Goal: Find specific page/section: Find specific page/section

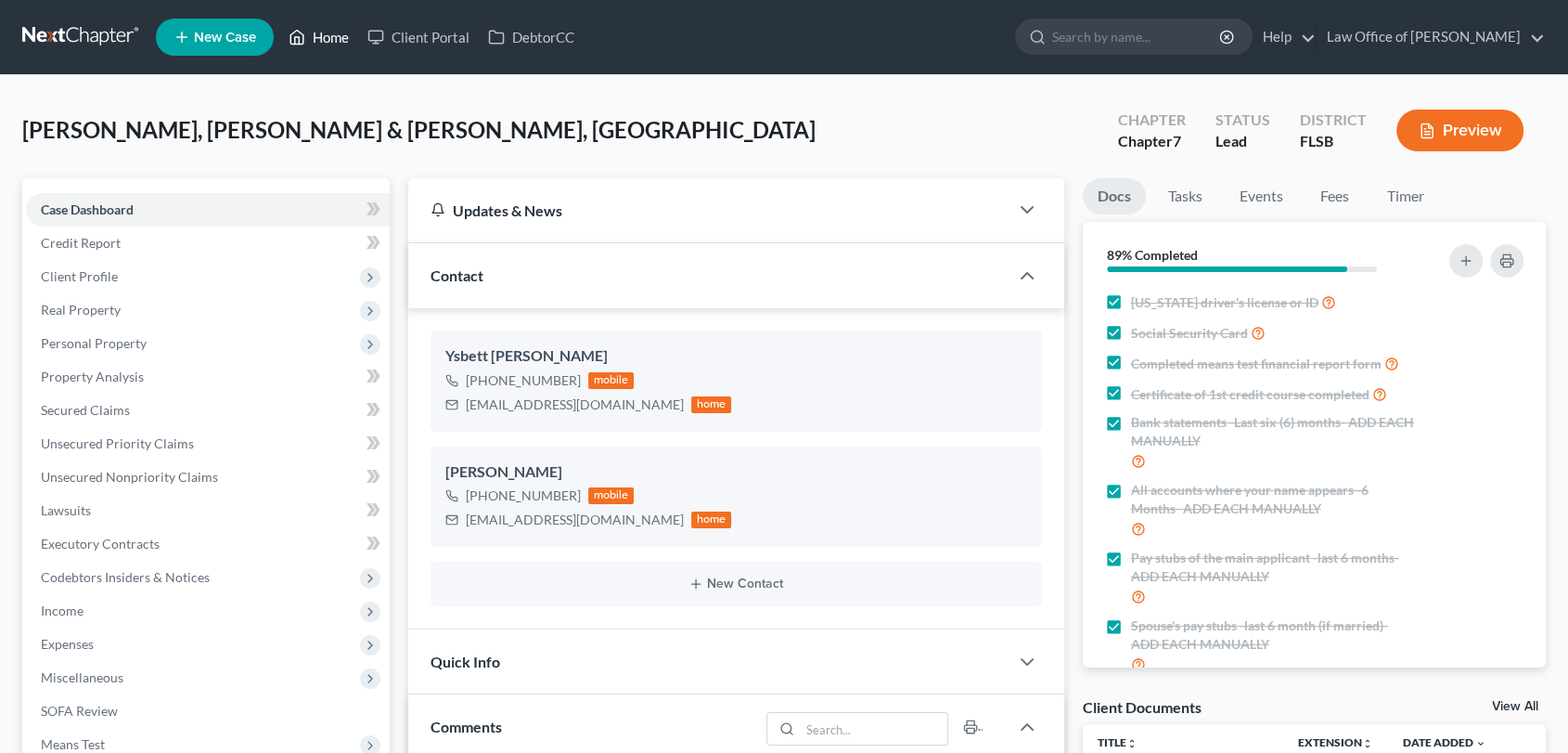
scroll to position [3245, 0]
click at [332, 40] on link "Home" at bounding box center [319, 37] width 79 height 33
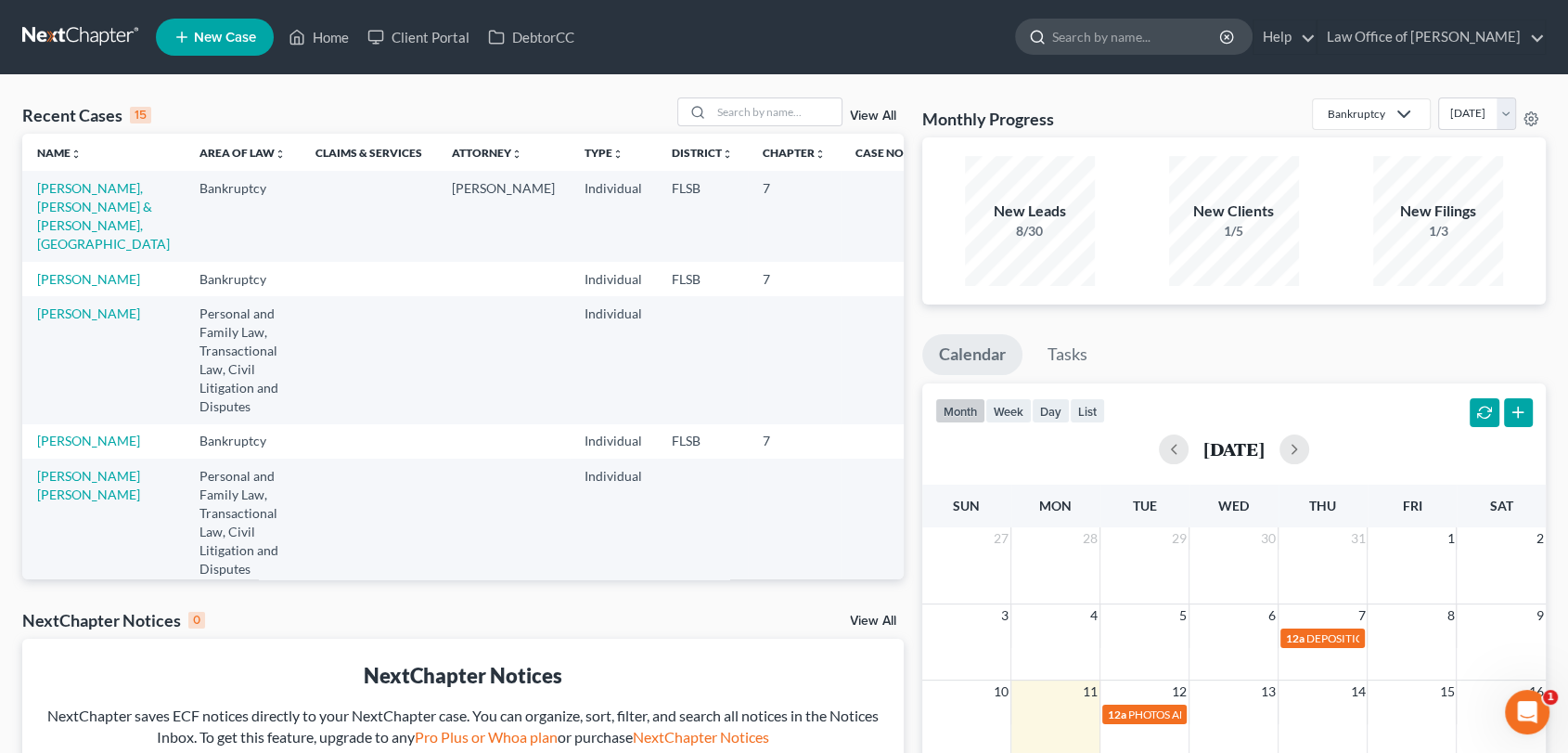
click at [1162, 43] on input "search" at bounding box center [1137, 36] width 170 height 34
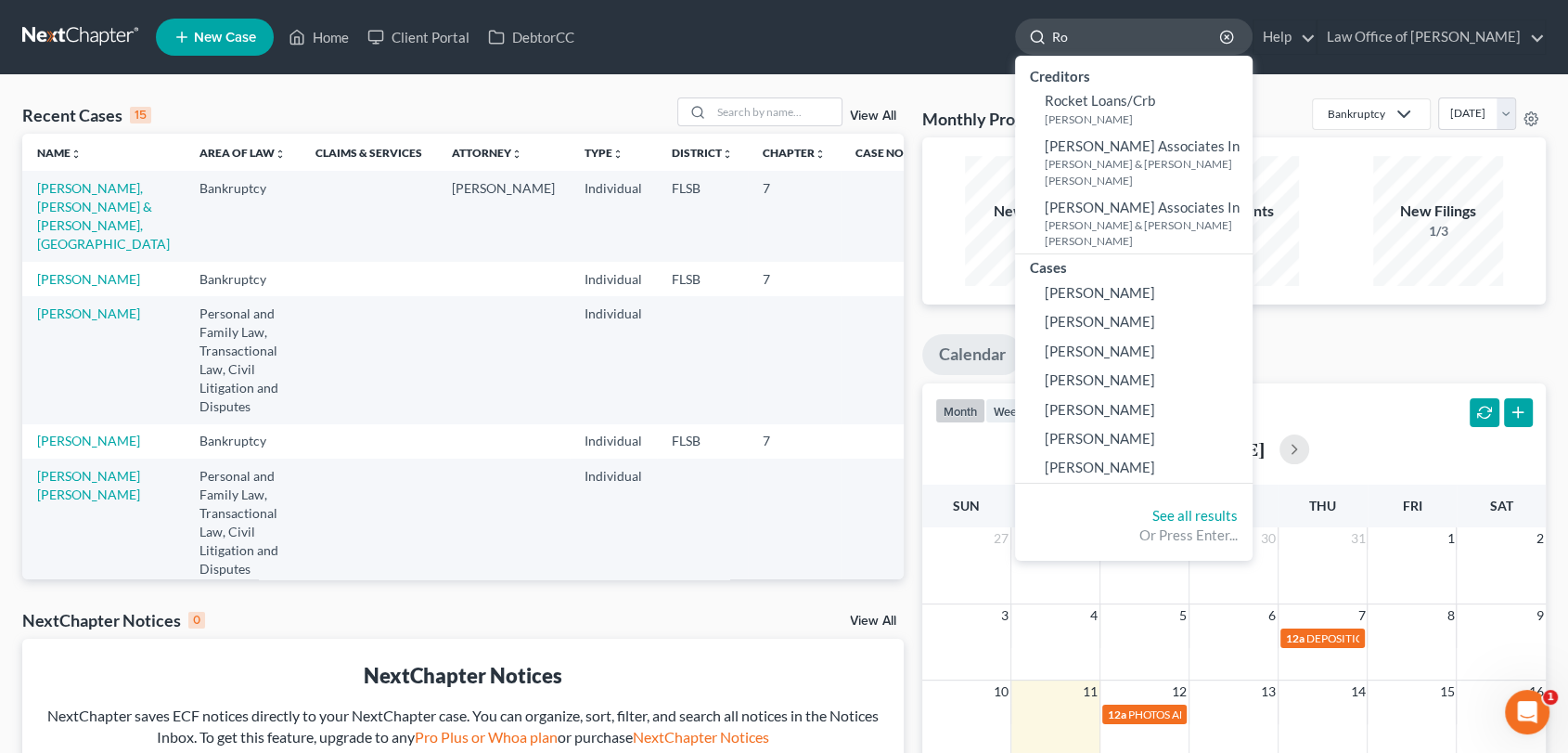
type input "R"
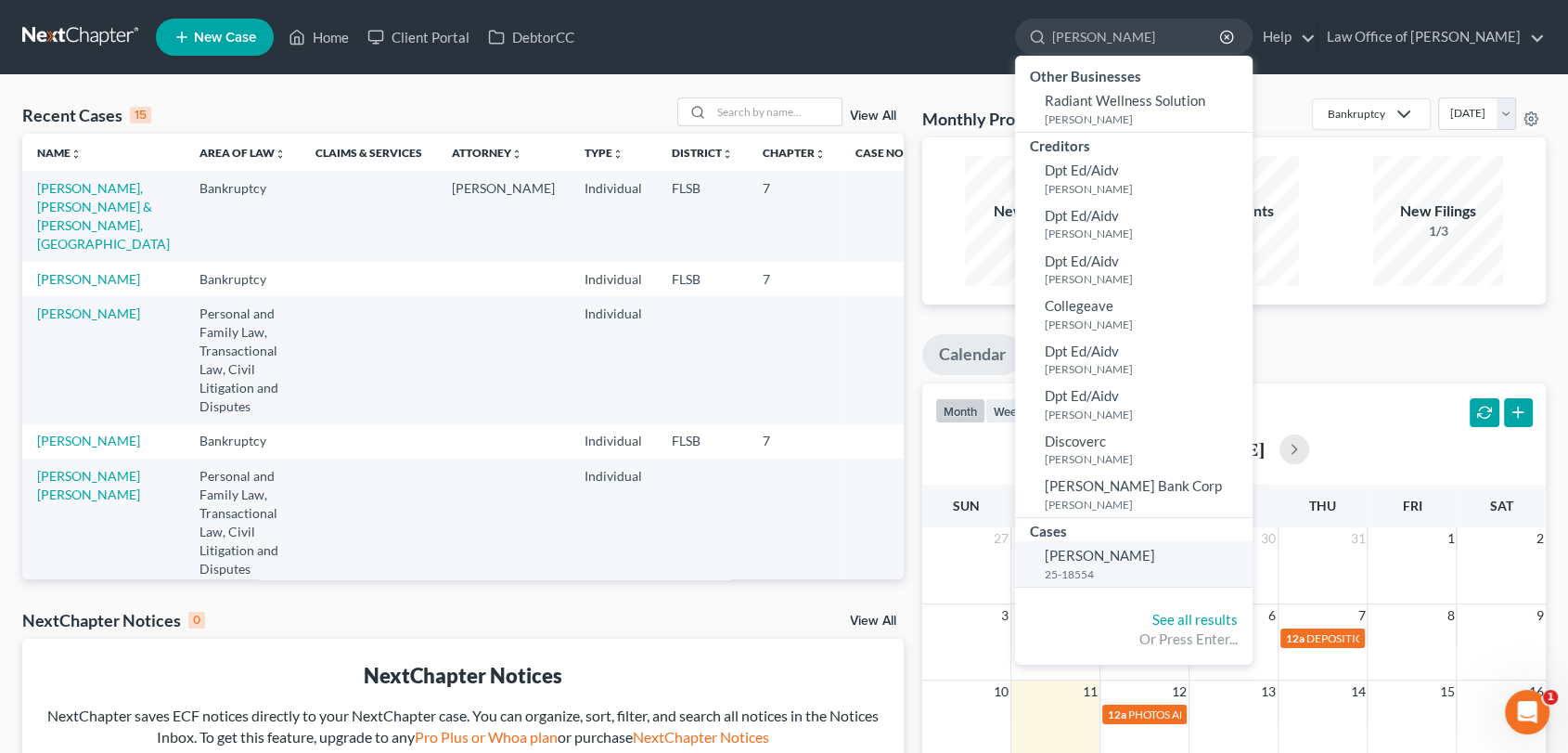
type input "[PERSON_NAME]"
click at [1096, 555] on span "[PERSON_NAME]" at bounding box center [1100, 554] width 110 height 17
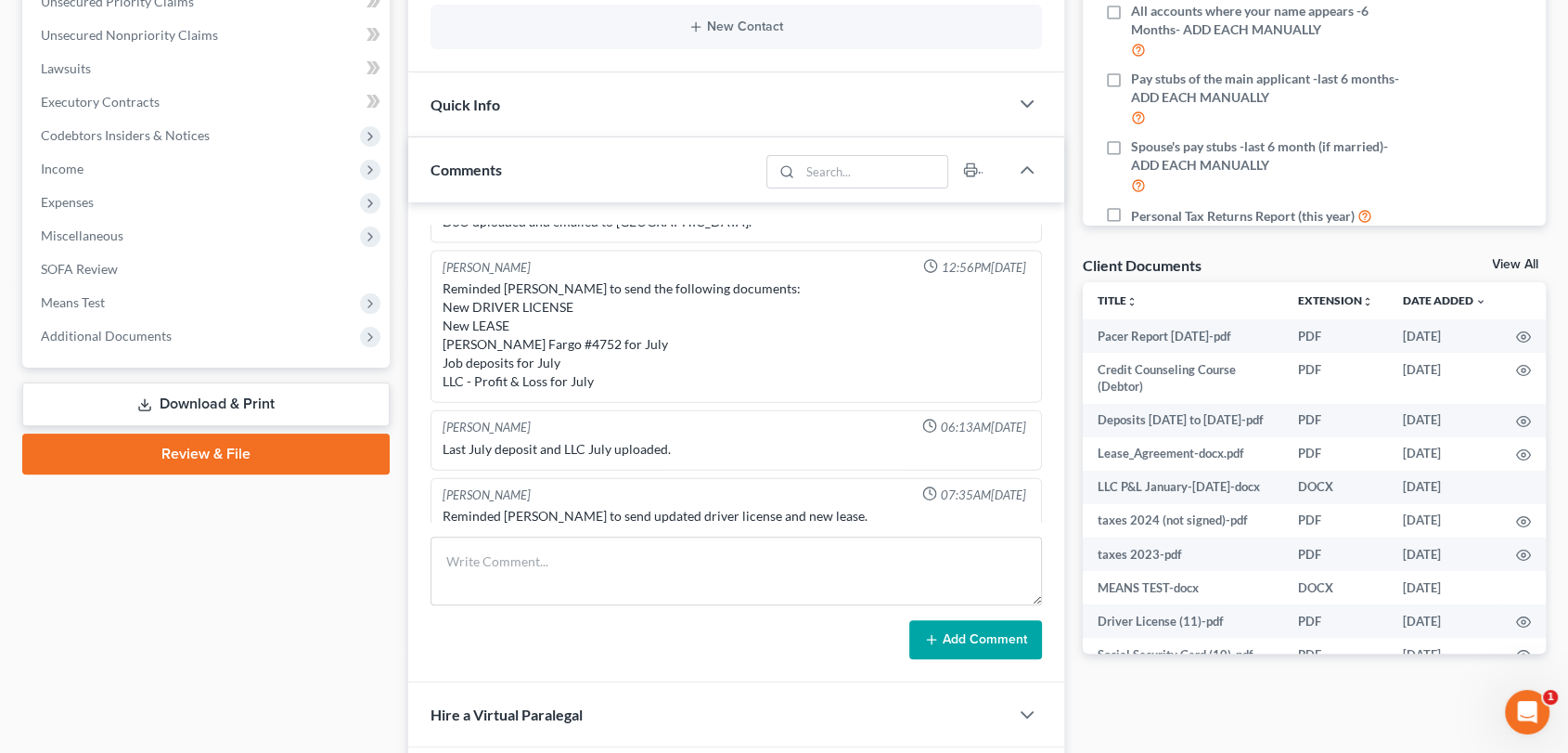
scroll to position [464, 0]
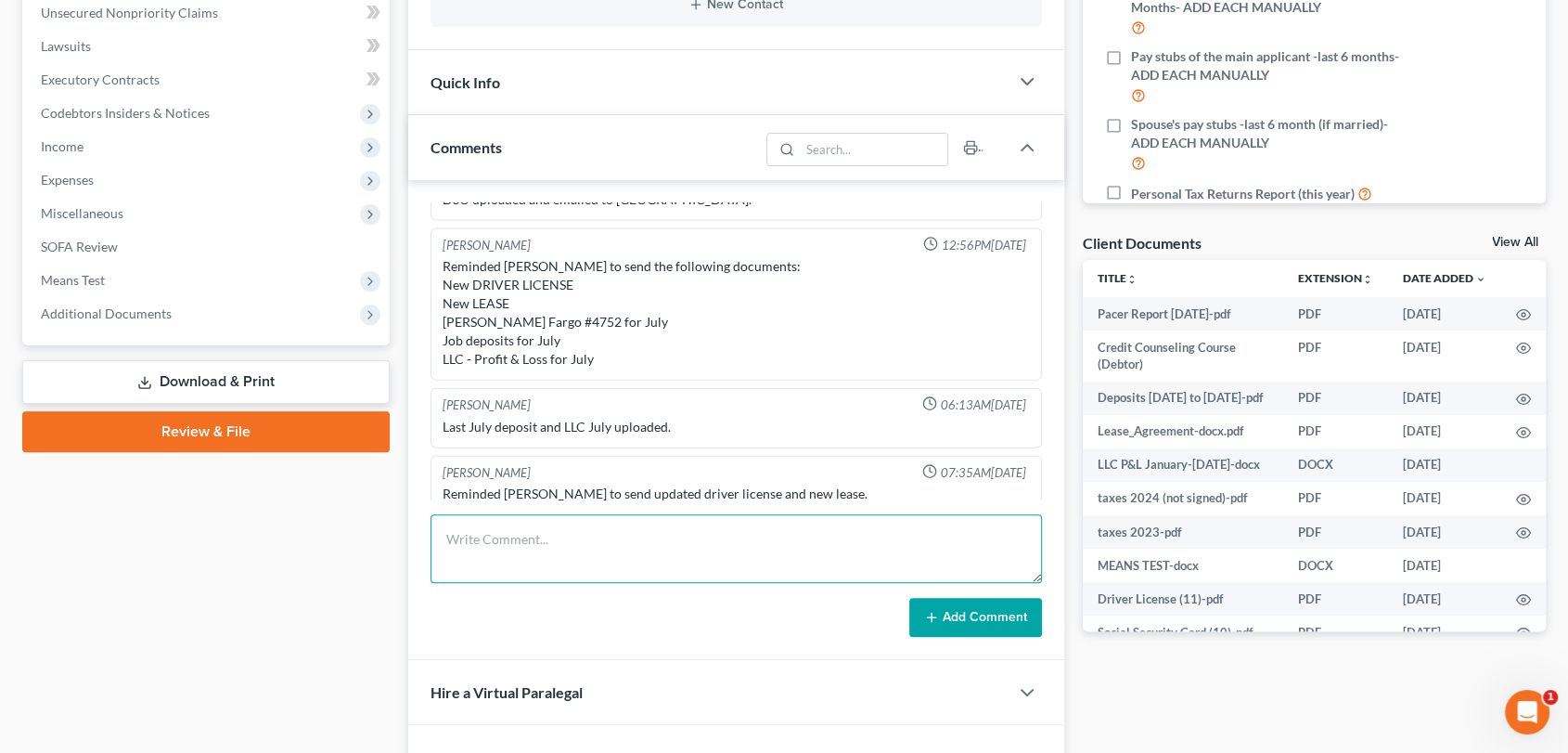
click at [572, 531] on textarea at bounding box center [735, 549] width 611 height 68
type textarea "Address channged with the courts ~[GEOGRAPHIC_DATA]"
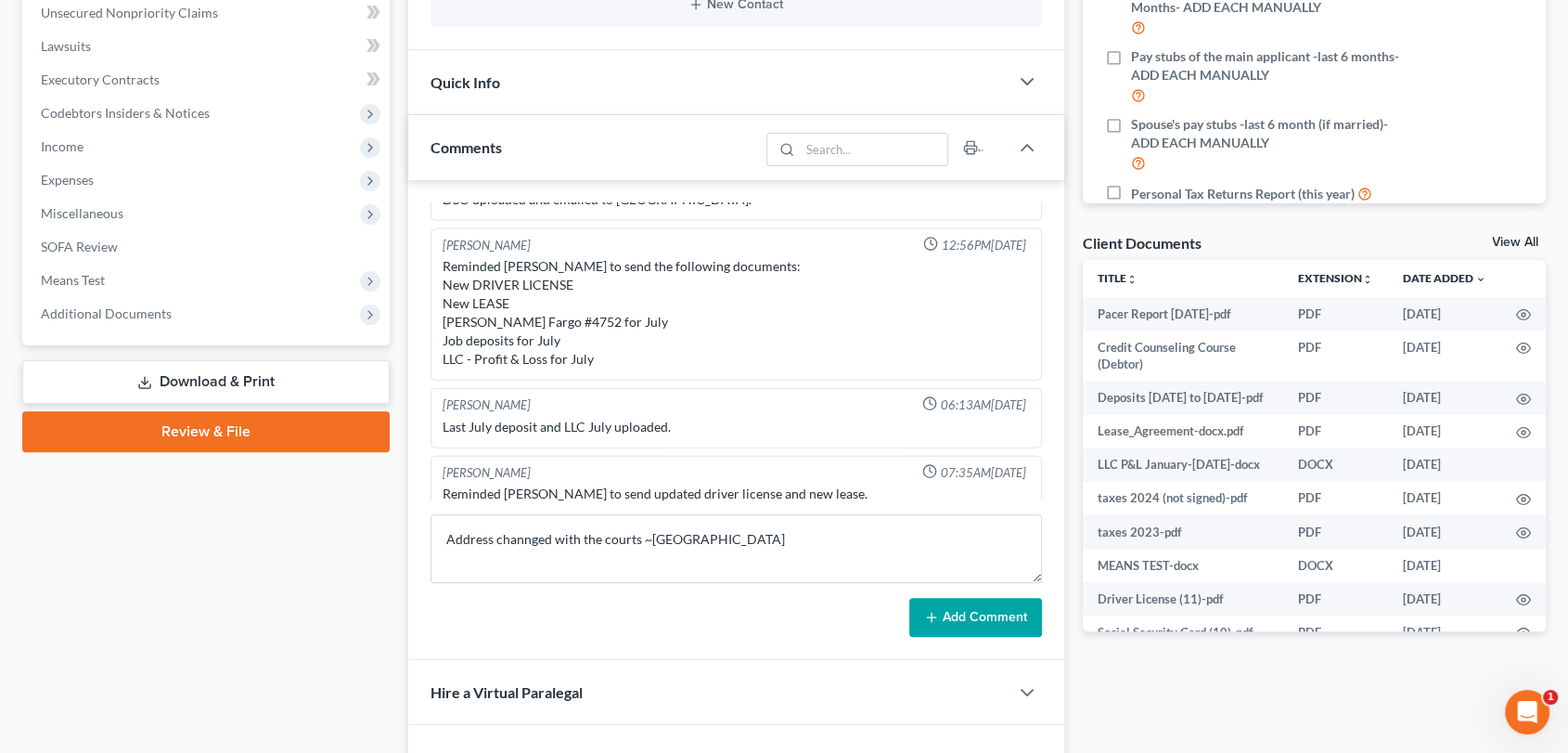
click at [965, 618] on button "Add Comment" at bounding box center [976, 617] width 133 height 39
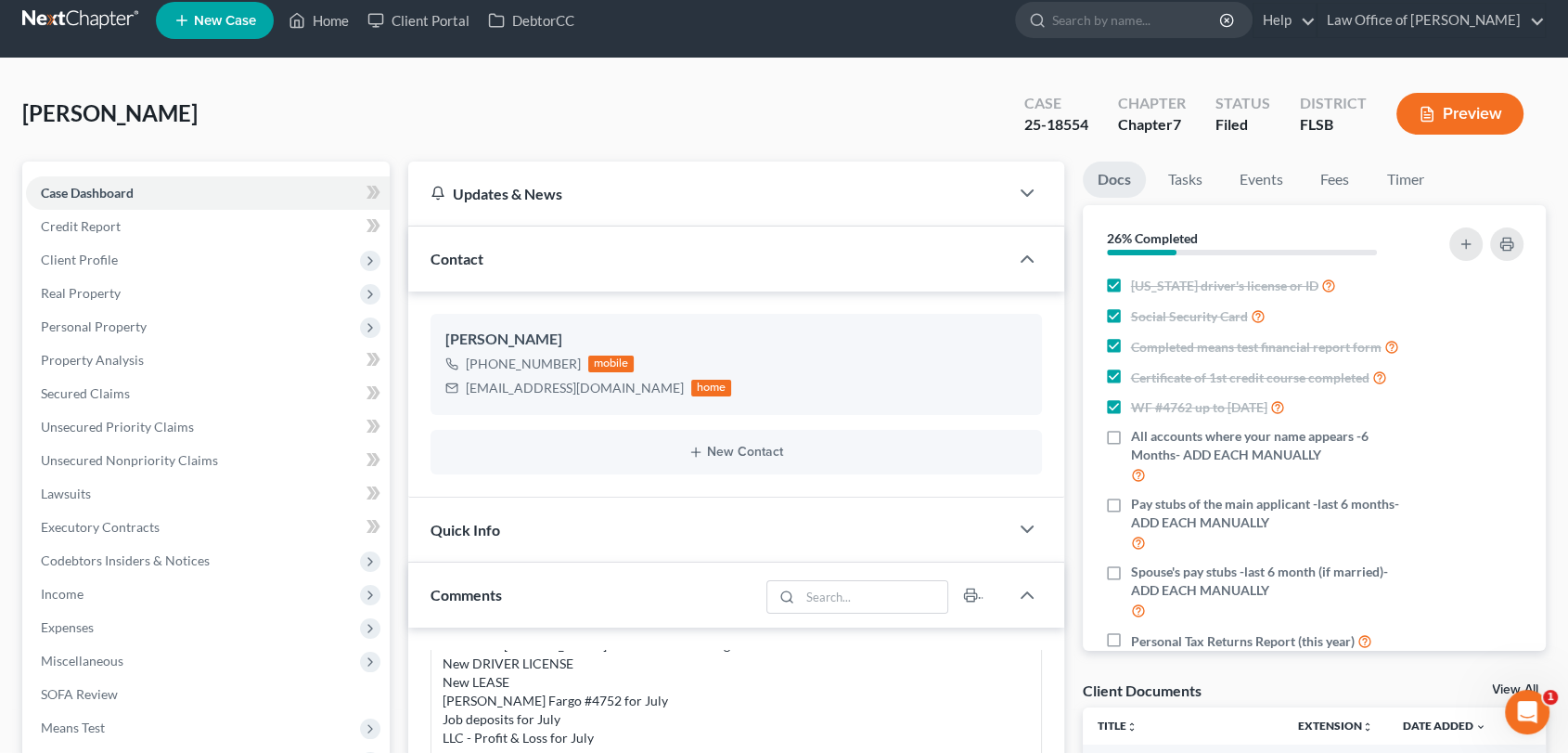
scroll to position [15, 0]
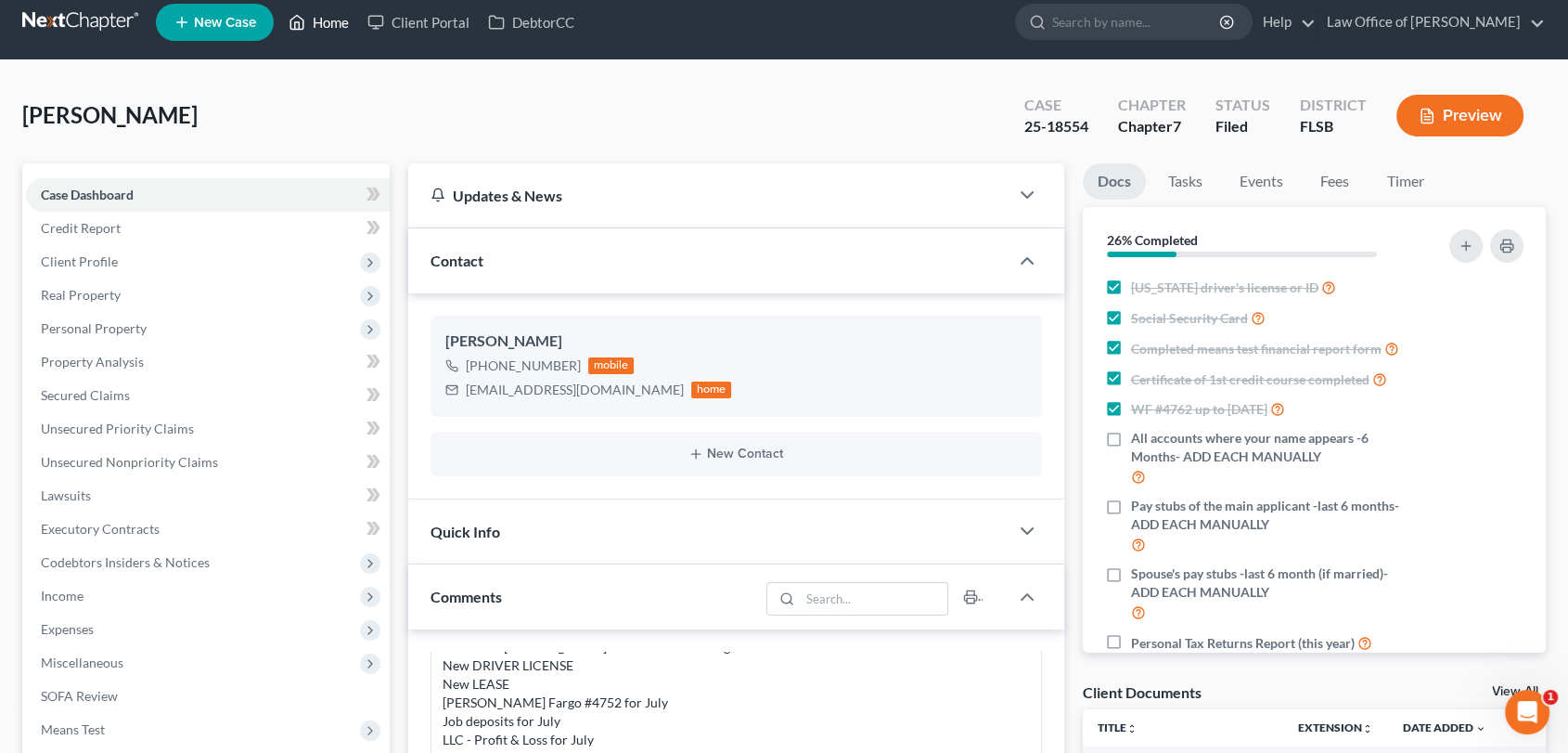
click at [327, 20] on link "Home" at bounding box center [319, 22] width 79 height 33
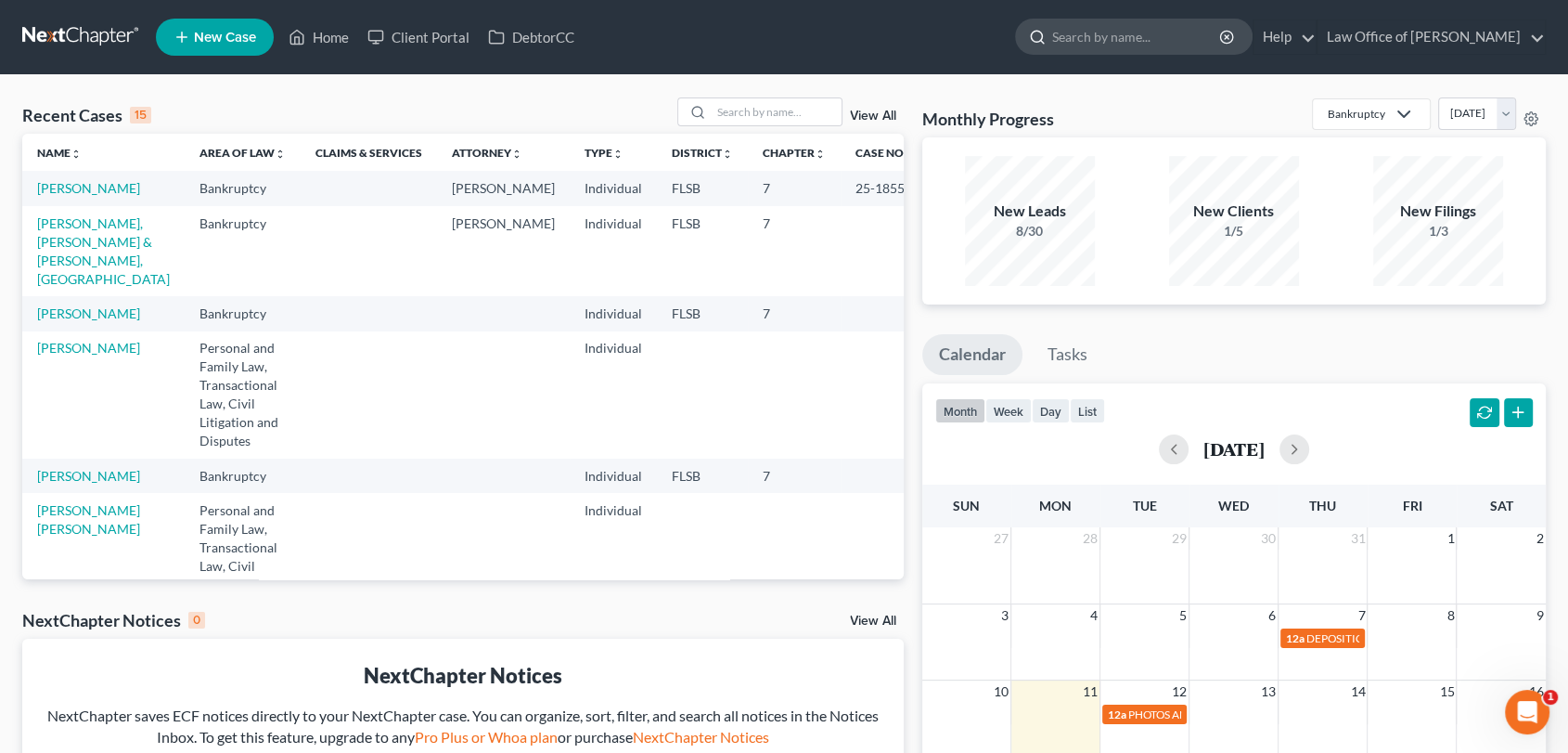
click at [1128, 34] on input "search" at bounding box center [1137, 36] width 170 height 34
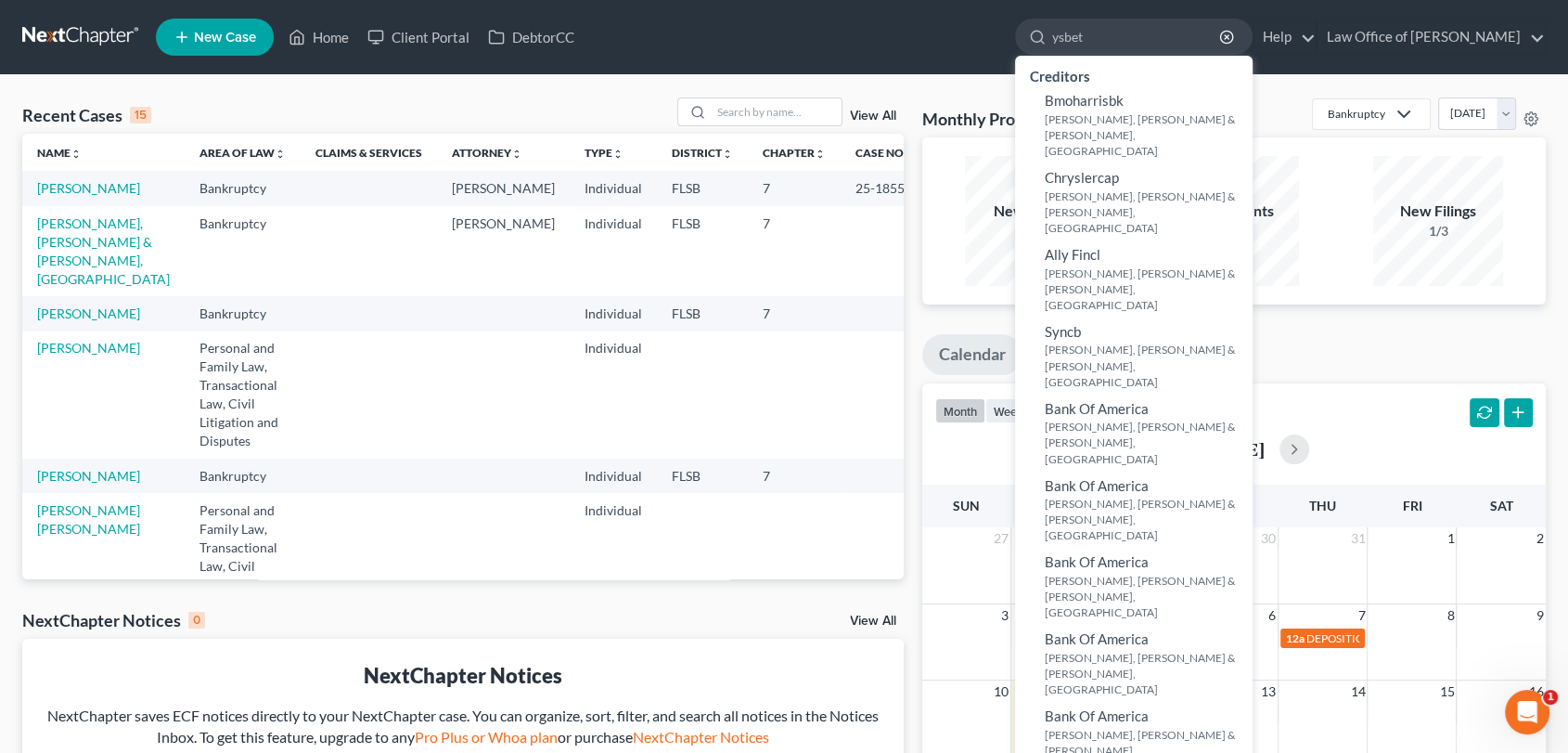
type input "ysbet"
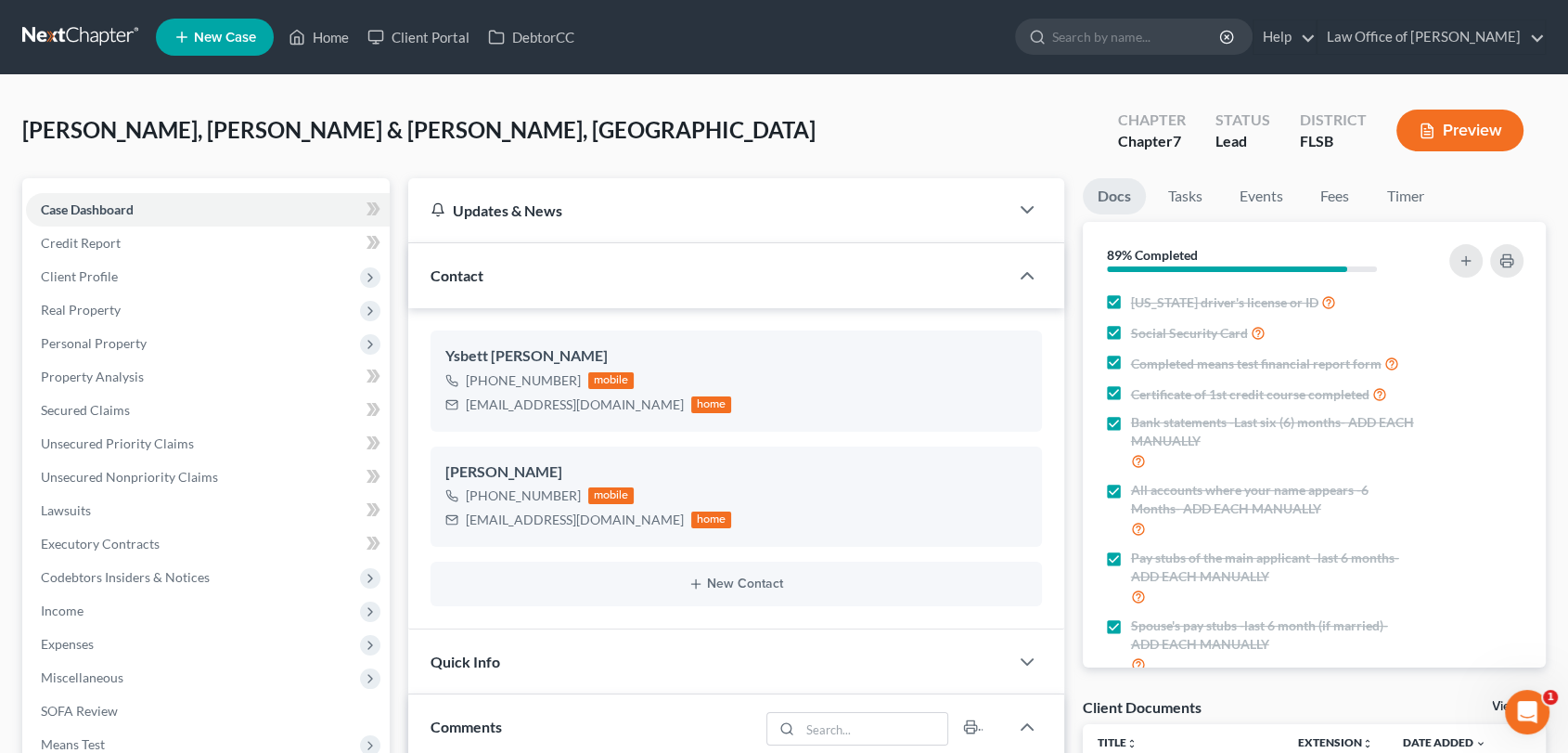
scroll to position [3245, 0]
